Goal: Browse casually: Explore the website without a specific task or goal

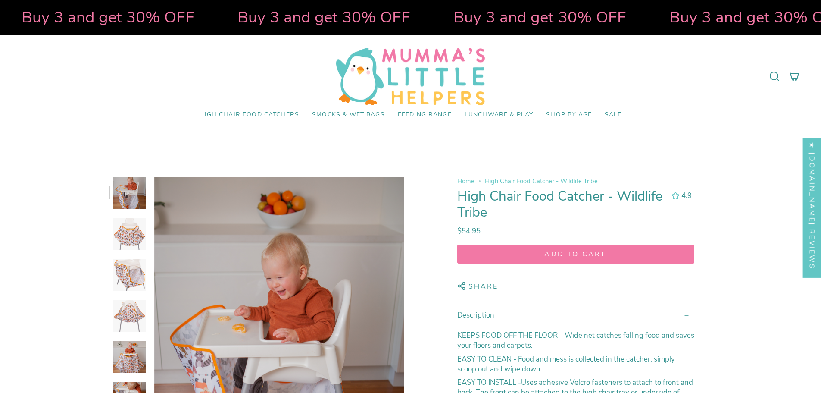
select select "pictures-first"
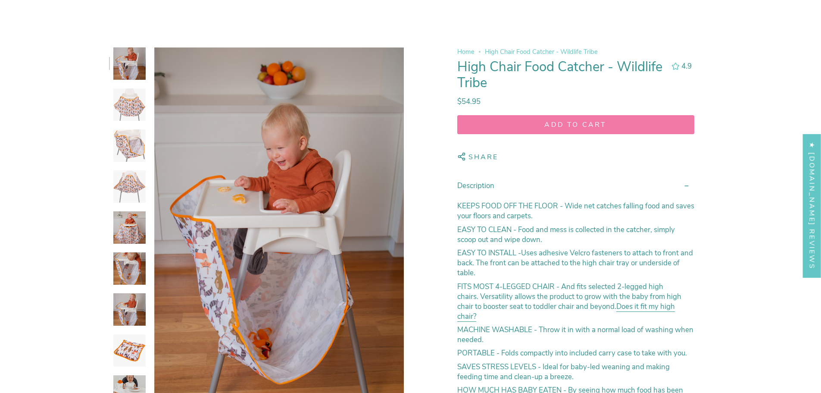
scroll to position [129, 0]
click at [133, 100] on img at bounding box center [129, 104] width 32 height 32
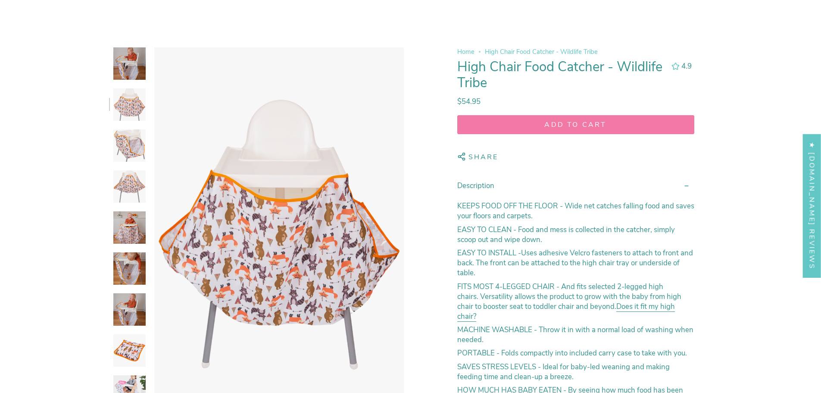
click at [124, 139] on img at bounding box center [129, 145] width 32 height 32
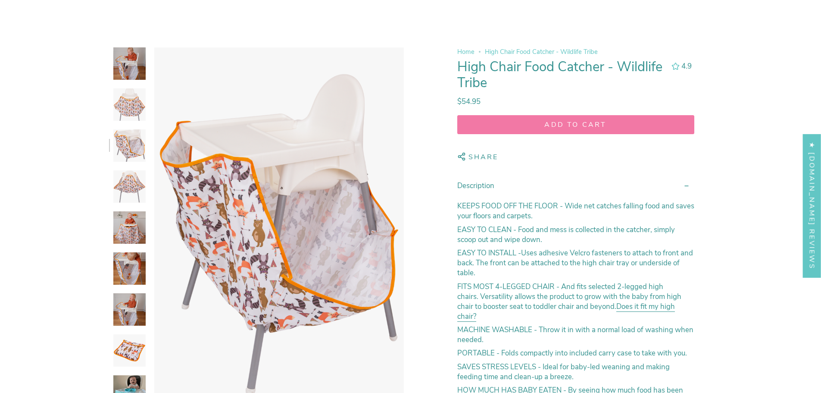
click at [126, 172] on img at bounding box center [129, 186] width 32 height 32
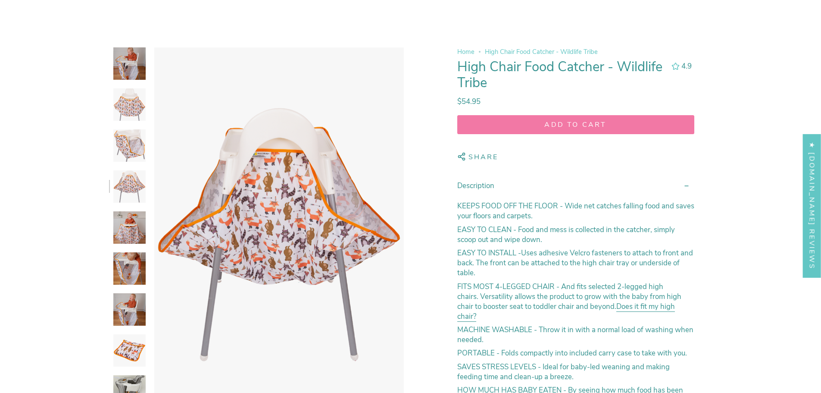
click at [134, 211] on img at bounding box center [129, 227] width 32 height 32
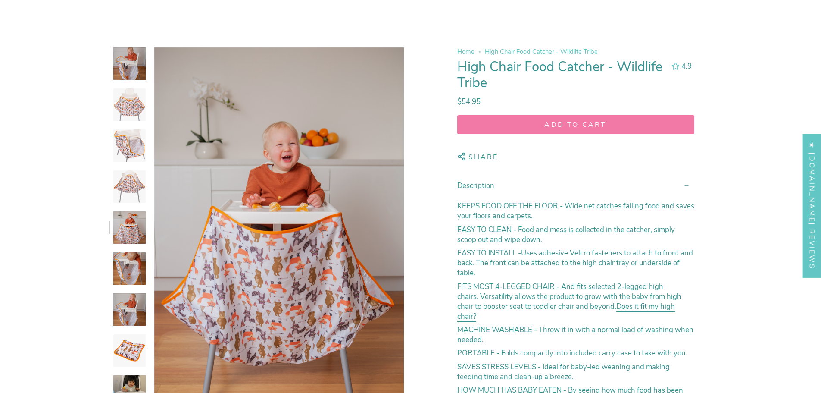
click at [134, 263] on img at bounding box center [129, 268] width 32 height 32
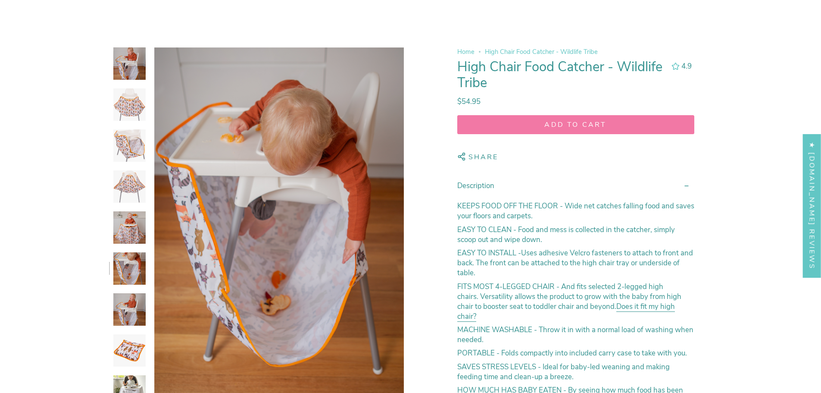
click at [131, 306] on img at bounding box center [129, 309] width 32 height 32
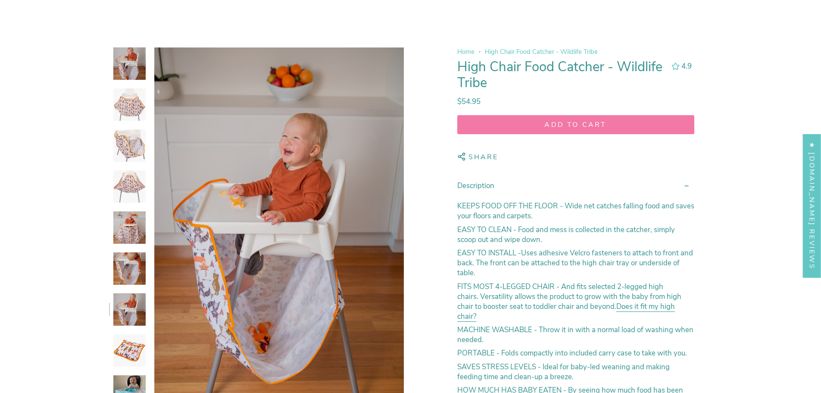
click at [129, 347] on img at bounding box center [129, 350] width 32 height 32
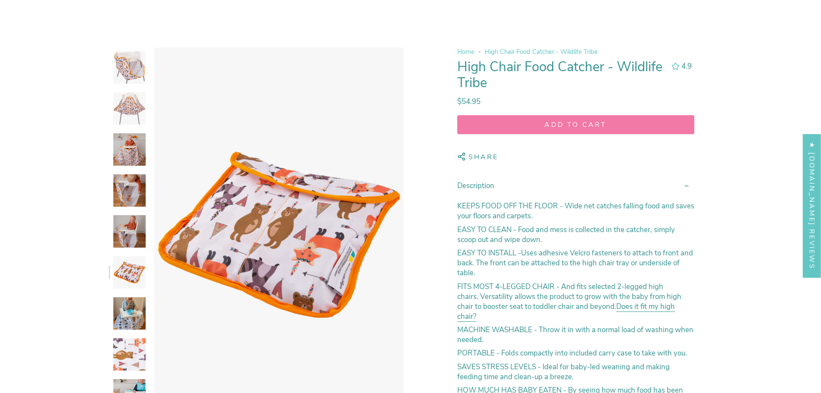
scroll to position [86, 0]
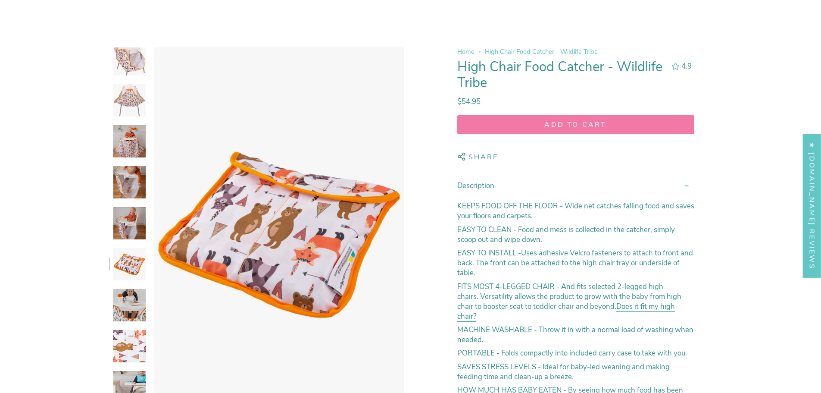
click at [126, 304] on img at bounding box center [129, 305] width 32 height 32
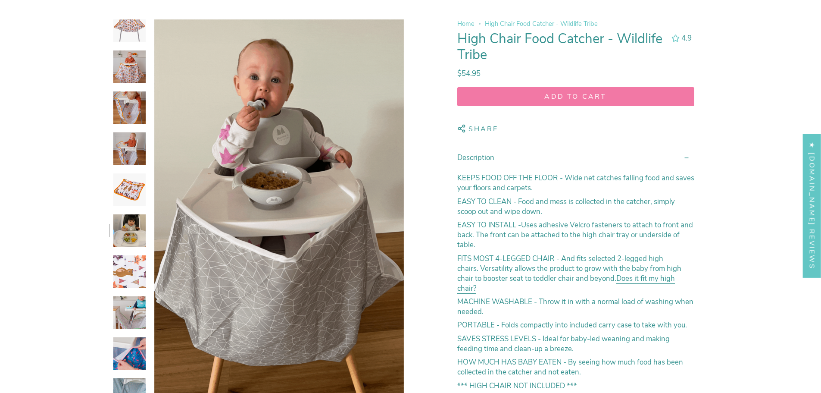
scroll to position [172, 0]
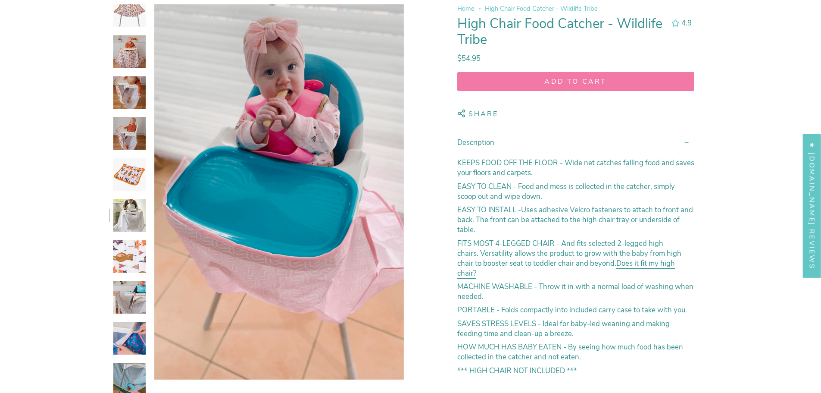
click at [129, 269] on img at bounding box center [129, 256] width 32 height 32
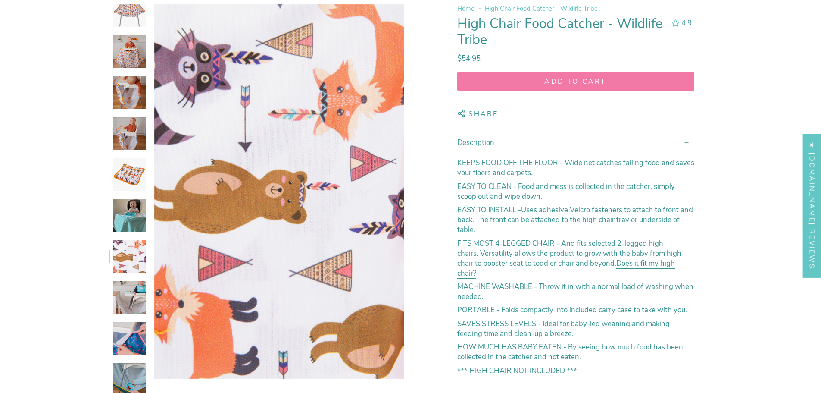
click at [128, 293] on img at bounding box center [129, 297] width 32 height 32
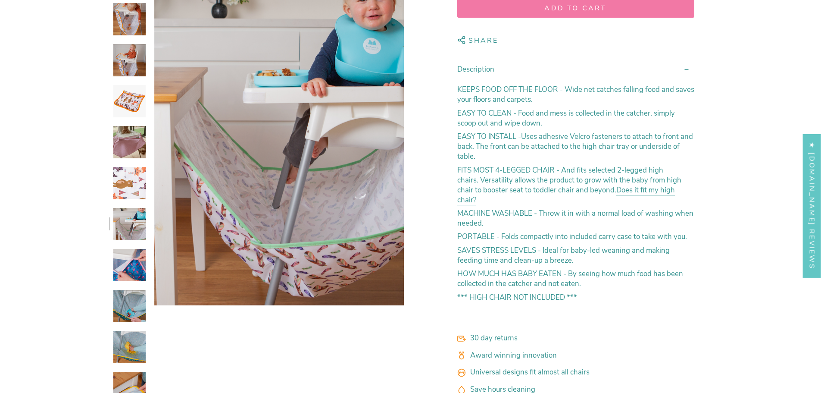
scroll to position [302, 0]
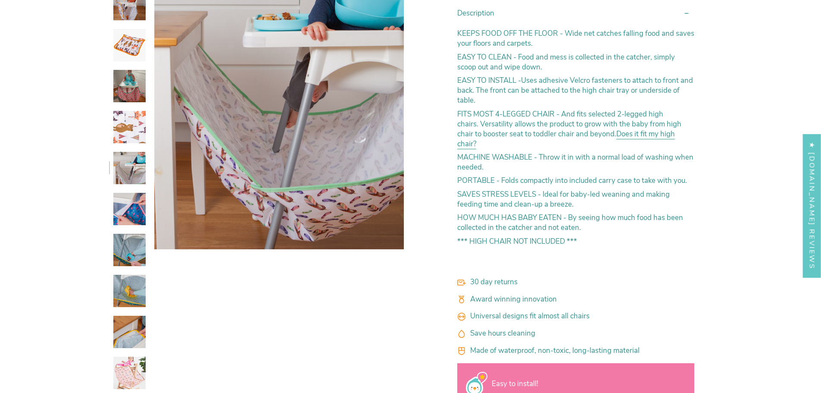
click at [133, 208] on img at bounding box center [129, 209] width 32 height 32
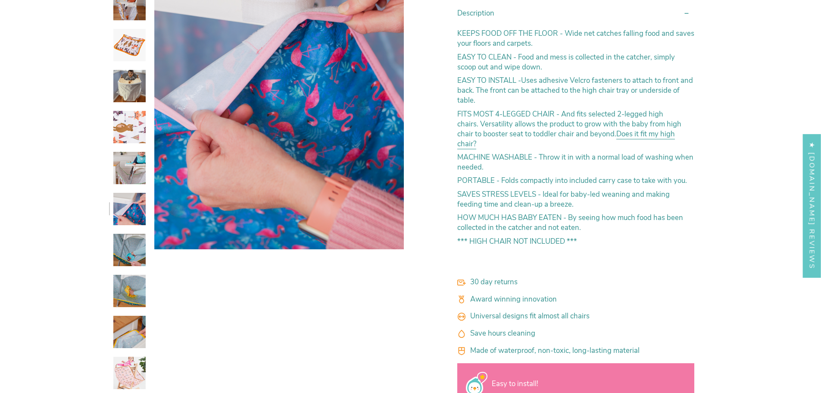
click at [135, 244] on img at bounding box center [129, 250] width 32 height 32
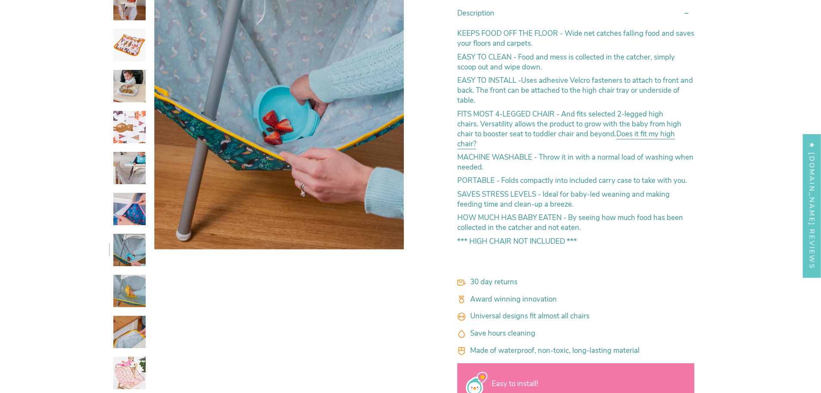
click at [133, 204] on img at bounding box center [129, 209] width 32 height 32
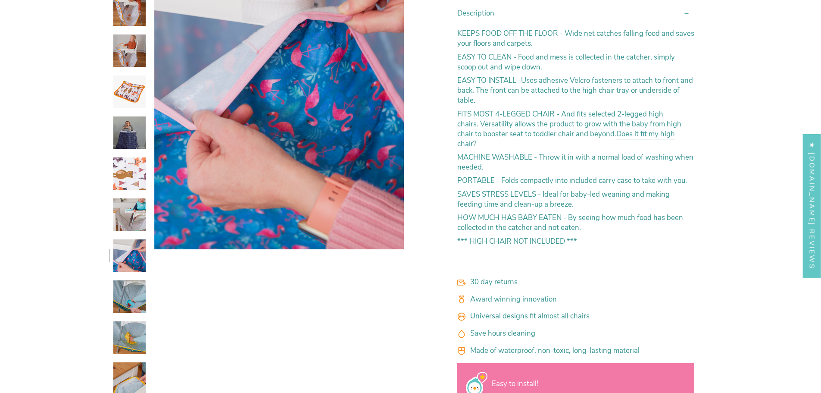
scroll to position [133, 0]
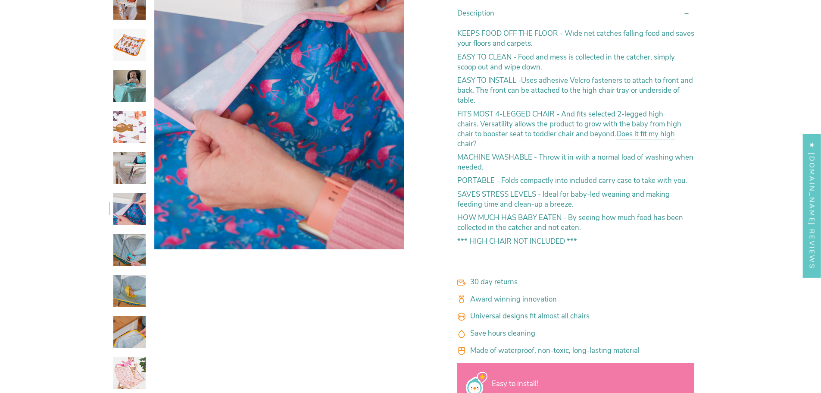
click at [130, 224] on img at bounding box center [129, 209] width 32 height 32
click at [133, 251] on img at bounding box center [129, 250] width 32 height 32
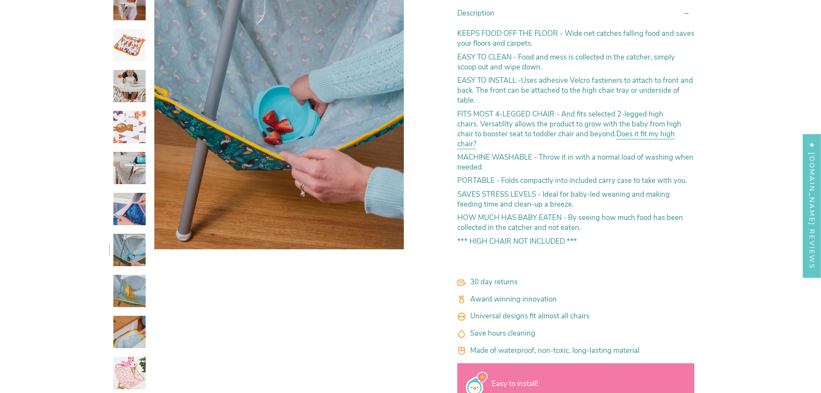
click at [132, 289] on img at bounding box center [129, 291] width 32 height 32
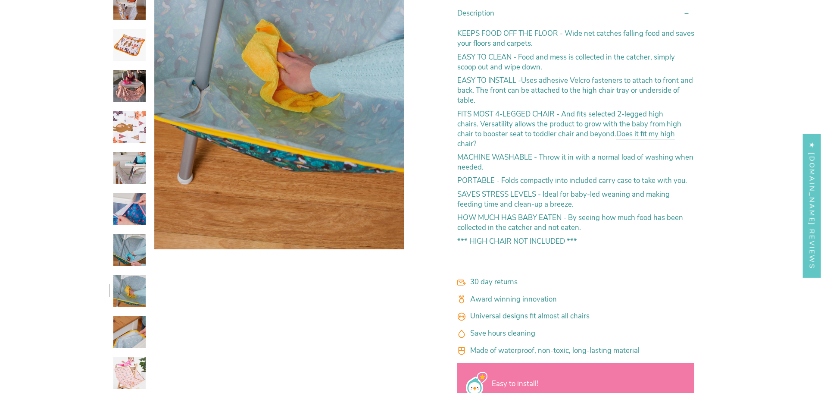
click at [131, 332] on img at bounding box center [129, 332] width 32 height 32
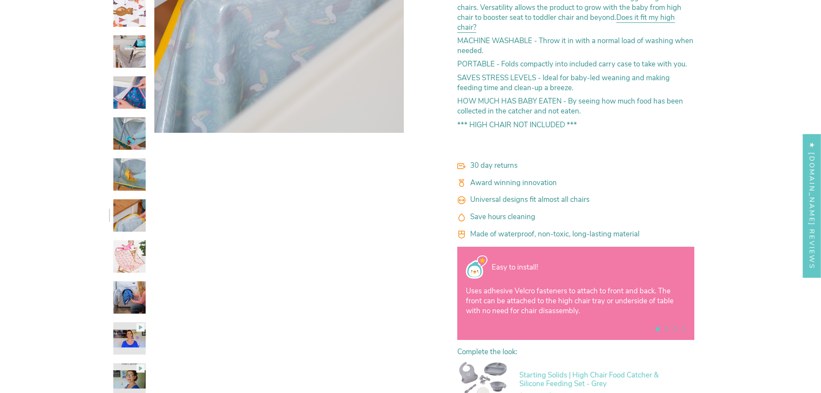
scroll to position [431, 0]
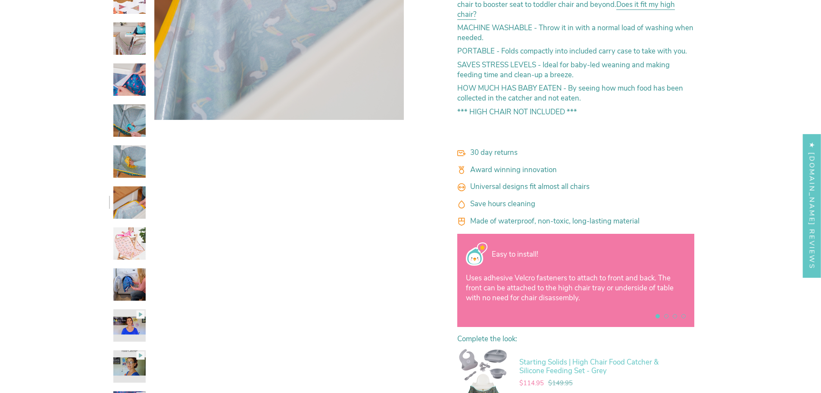
click at [132, 248] on img at bounding box center [129, 243] width 32 height 32
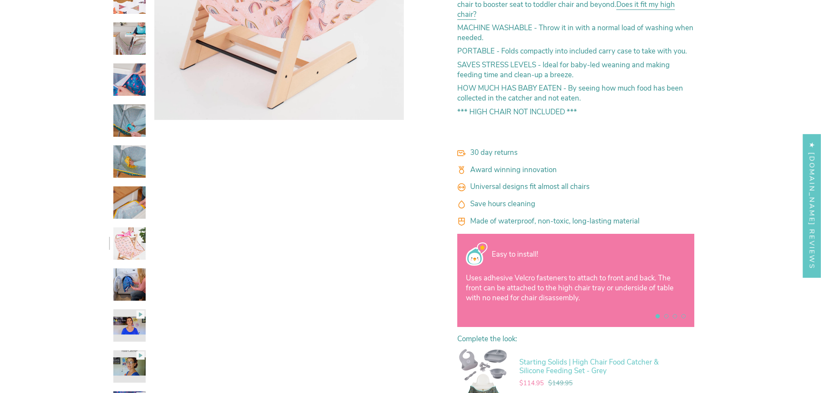
click at [127, 282] on img at bounding box center [129, 284] width 32 height 32
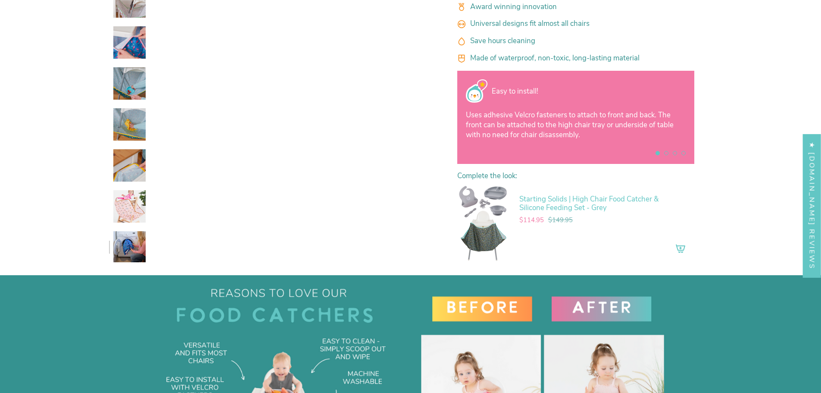
scroll to position [604, 0]
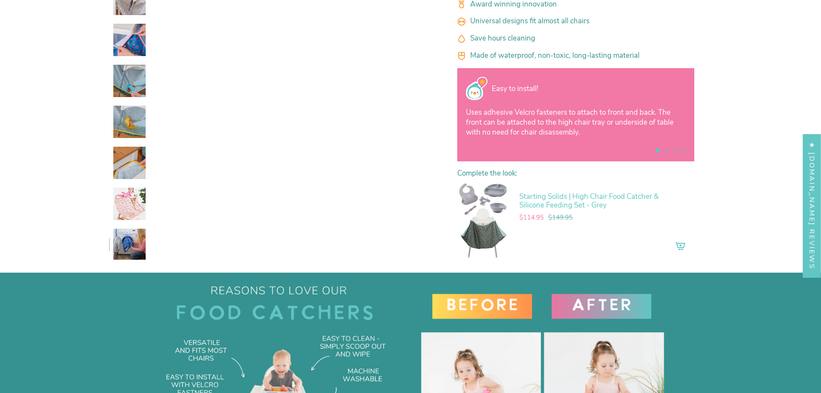
click at [137, 207] on img at bounding box center [129, 204] width 32 height 32
click at [137, 208] on img at bounding box center [129, 204] width 32 height 32
click at [137, 205] on img at bounding box center [129, 204] width 32 height 32
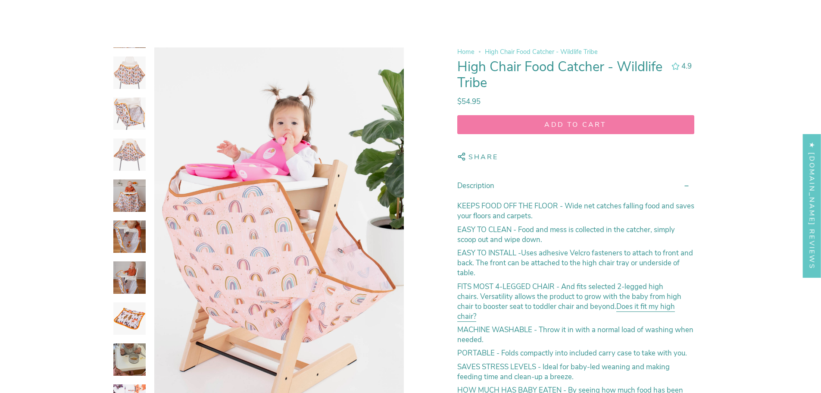
scroll to position [86, 0]
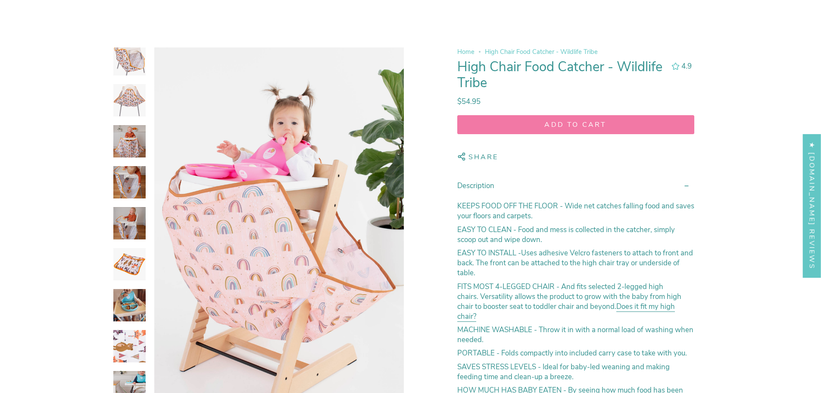
click at [131, 313] on img at bounding box center [129, 305] width 32 height 32
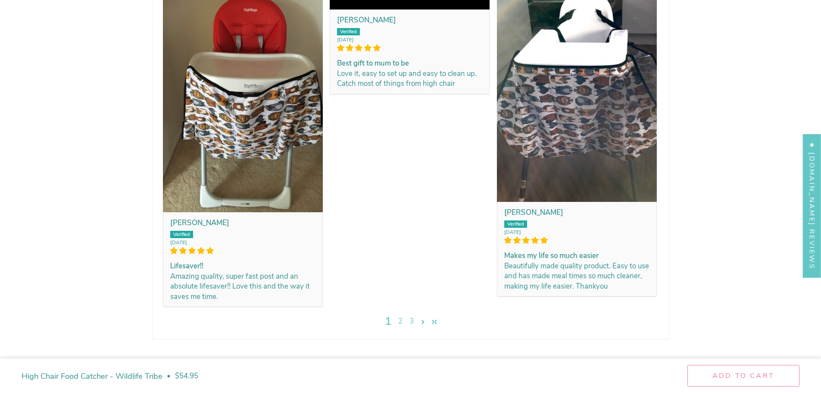
scroll to position [1983, 0]
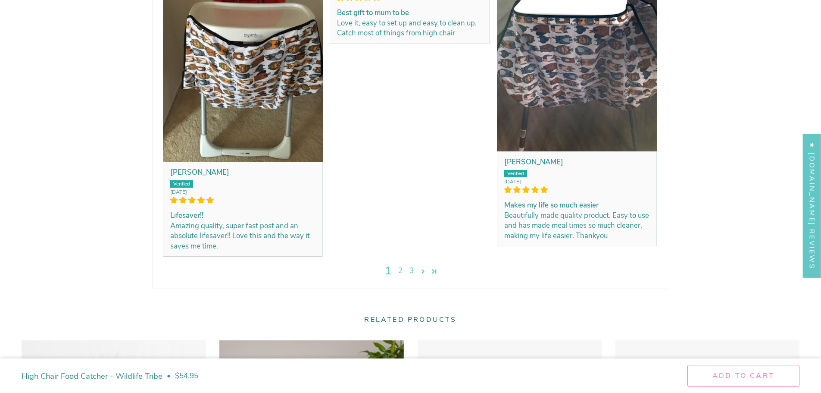
click at [402, 274] on link "2" at bounding box center [400, 271] width 11 height 11
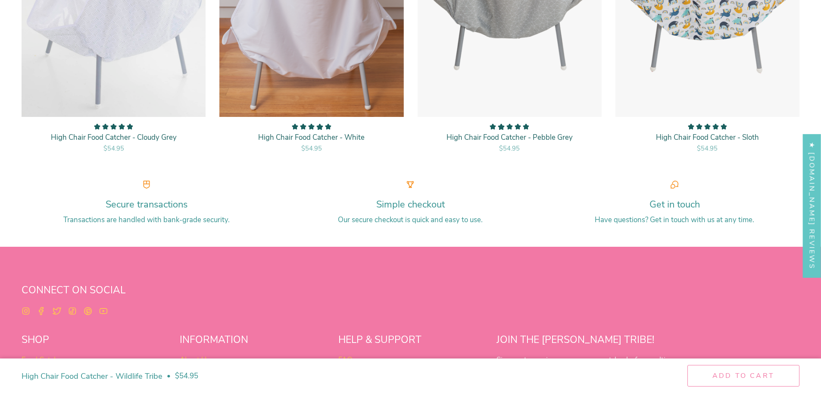
scroll to position [1926, 0]
